Goal: Task Accomplishment & Management: Complete application form

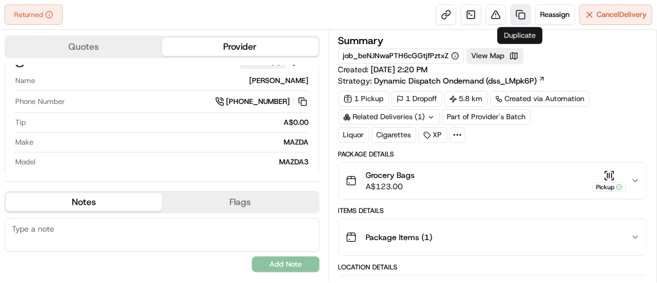
click at [518, 15] on link at bounding box center [521, 15] width 20 height 20
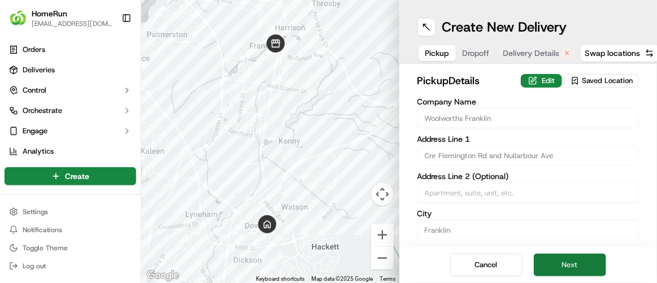
click at [587, 263] on button "Next" at bounding box center [570, 265] width 72 height 23
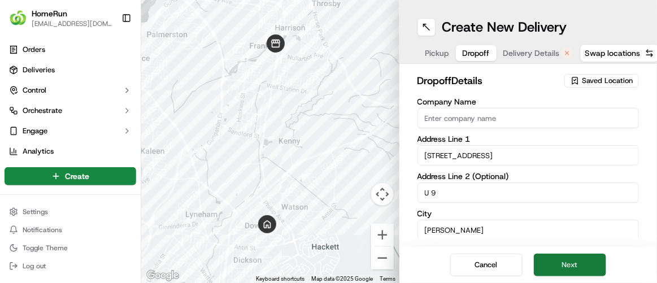
click at [580, 266] on button "Next" at bounding box center [570, 265] width 72 height 23
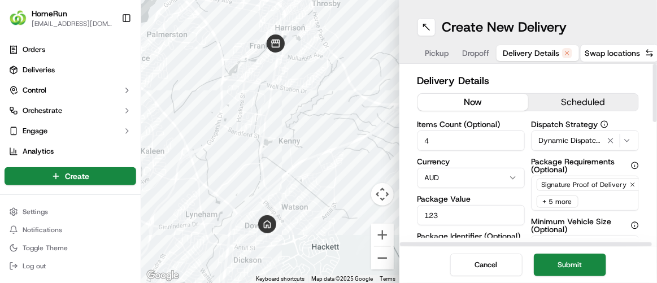
click at [480, 97] on button "now" at bounding box center [473, 102] width 110 height 17
click at [564, 265] on button "Submit" at bounding box center [570, 265] width 72 height 23
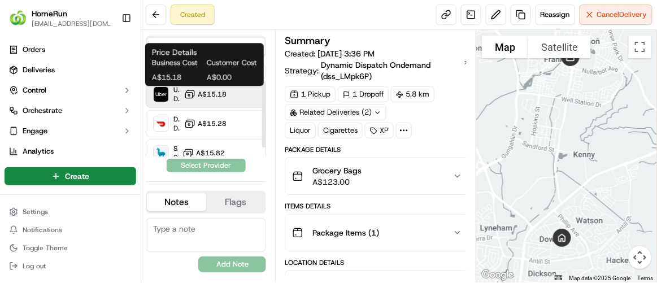
click at [194, 90] on icon at bounding box center [189, 94] width 11 height 11
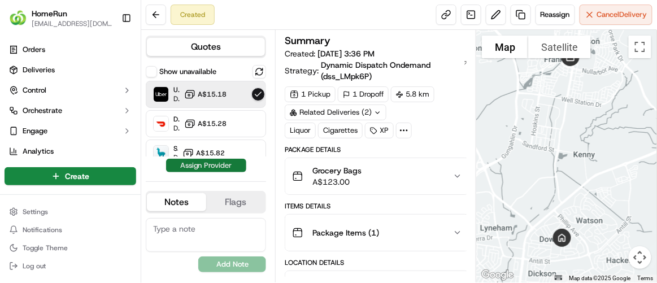
click at [198, 163] on button "Assign Provider" at bounding box center [206, 166] width 80 height 14
